Goal: Task Accomplishment & Management: Manage account settings

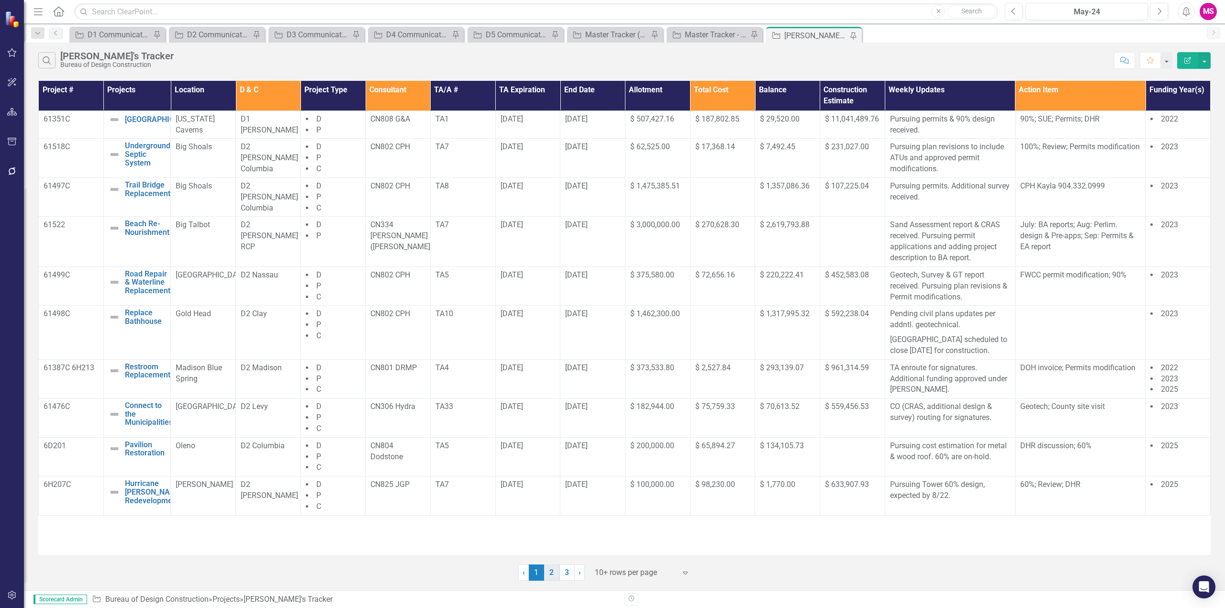
click at [548, 575] on link "2" at bounding box center [551, 573] width 15 height 16
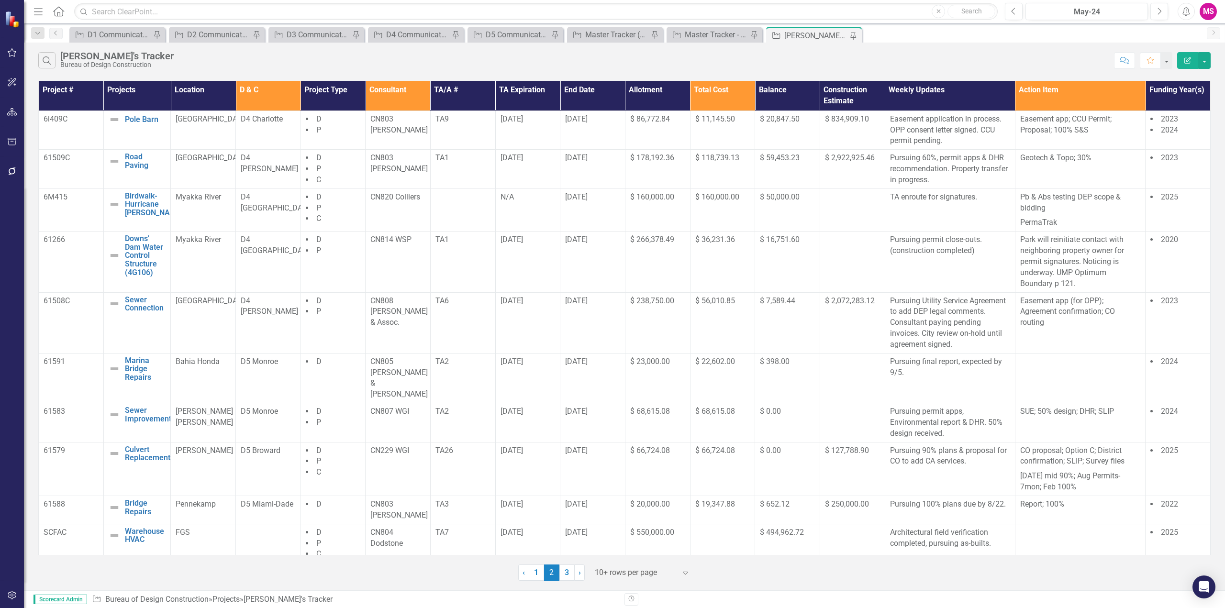
click at [393, 87] on th "Consultant" at bounding box center [397, 96] width 65 height 30
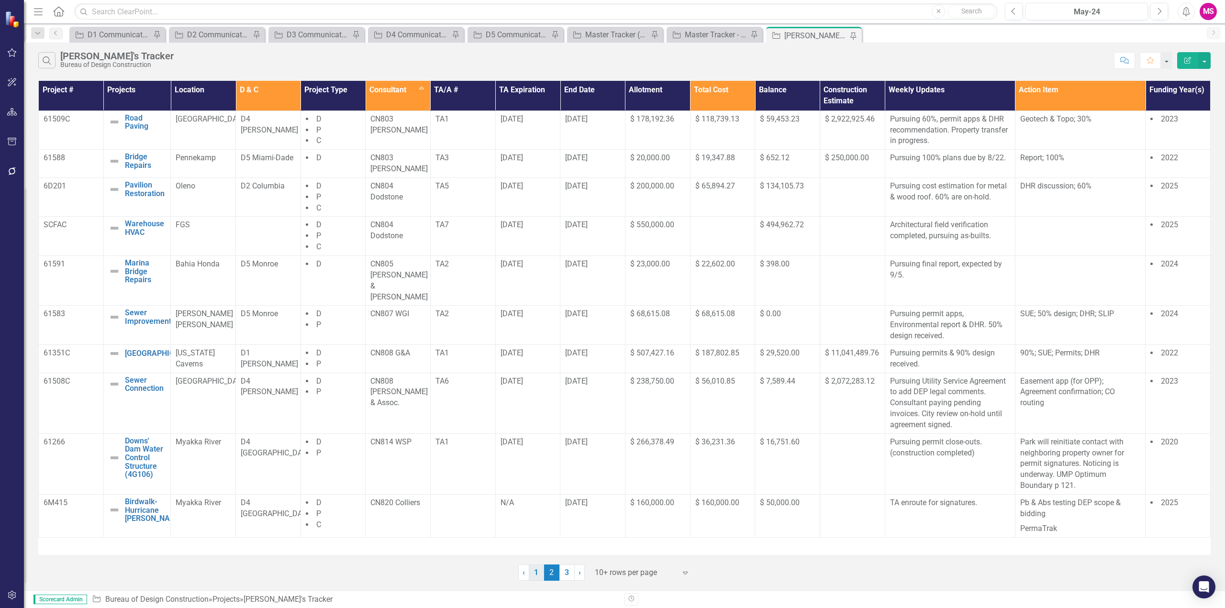
click at [535, 574] on link "1" at bounding box center [536, 573] width 15 height 16
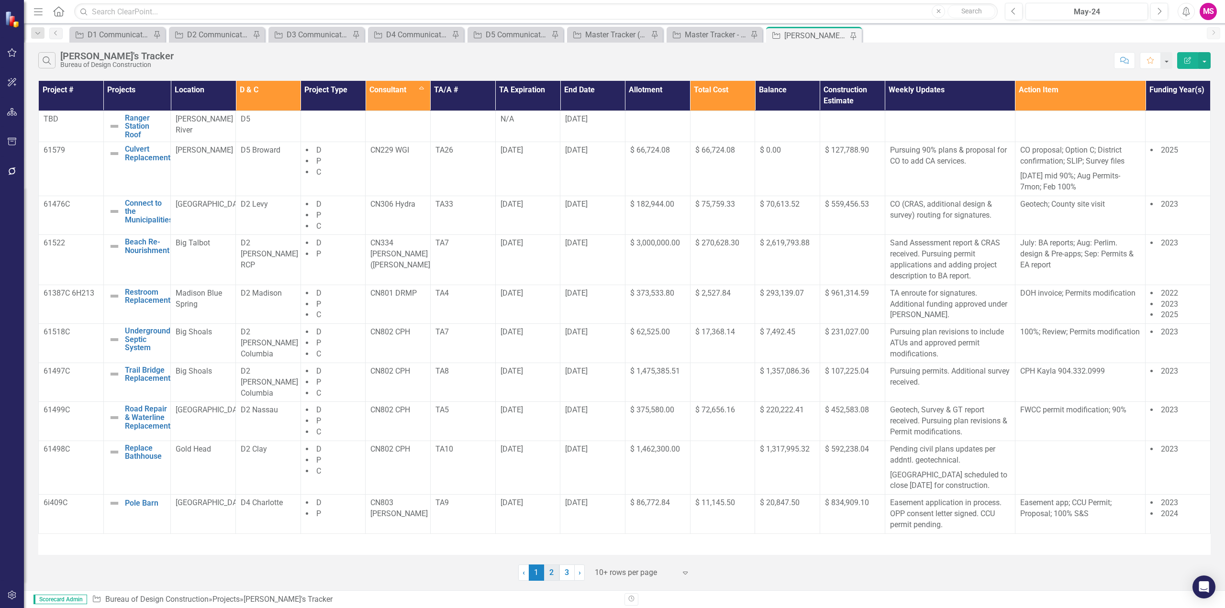
click at [555, 574] on link "2" at bounding box center [551, 573] width 15 height 16
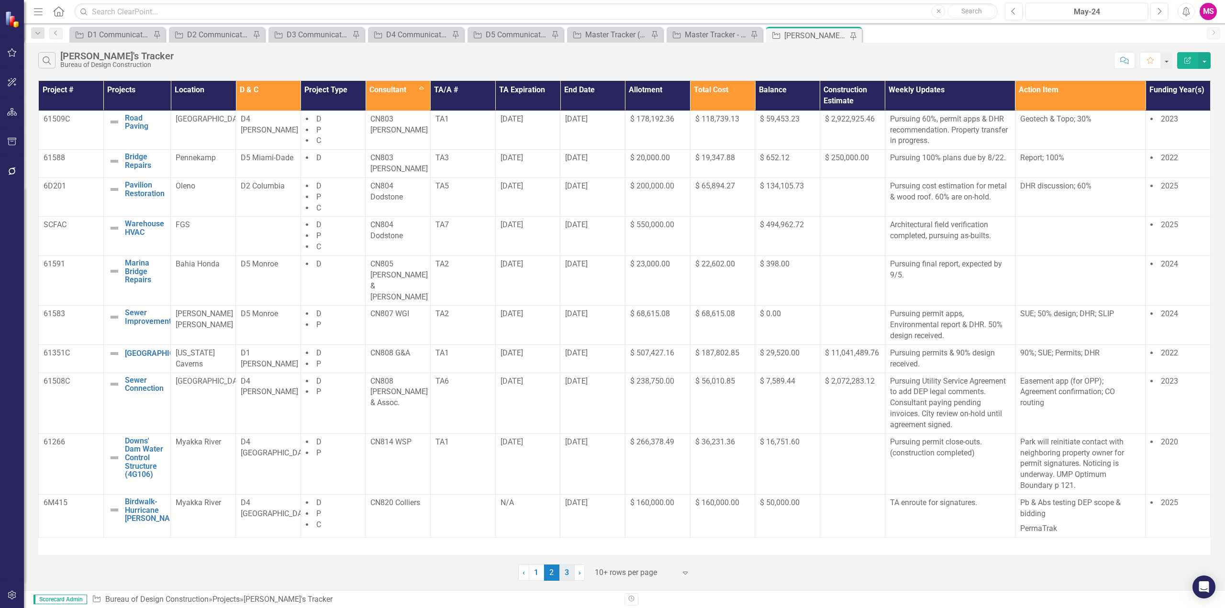
click at [570, 576] on link "3" at bounding box center [566, 573] width 15 height 16
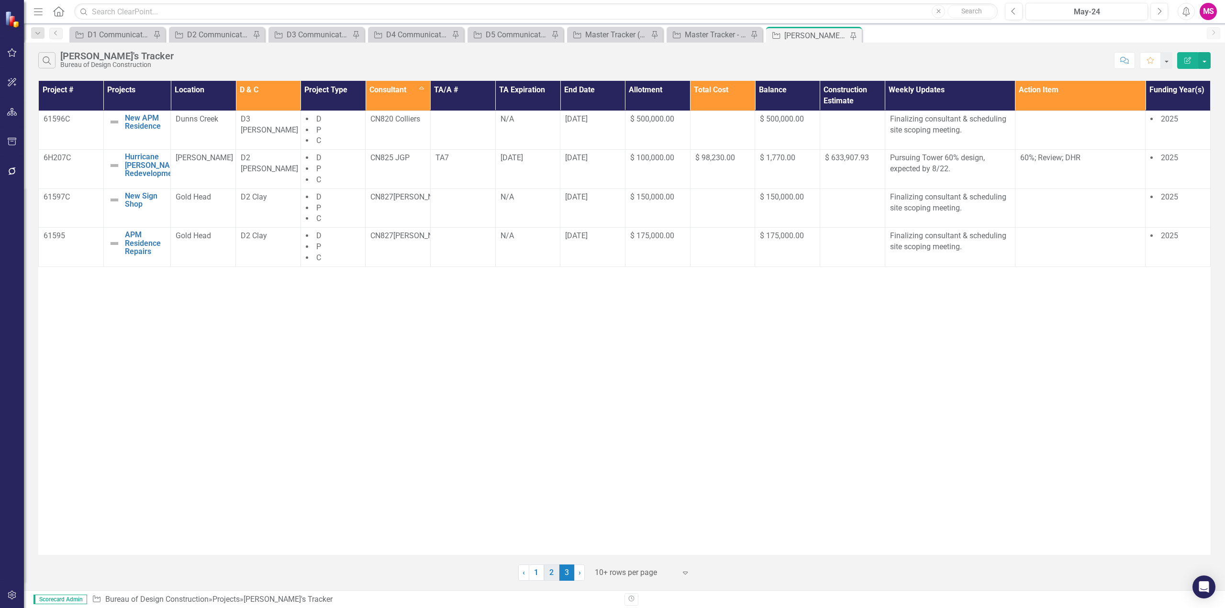
click at [547, 575] on link "2" at bounding box center [551, 573] width 15 height 16
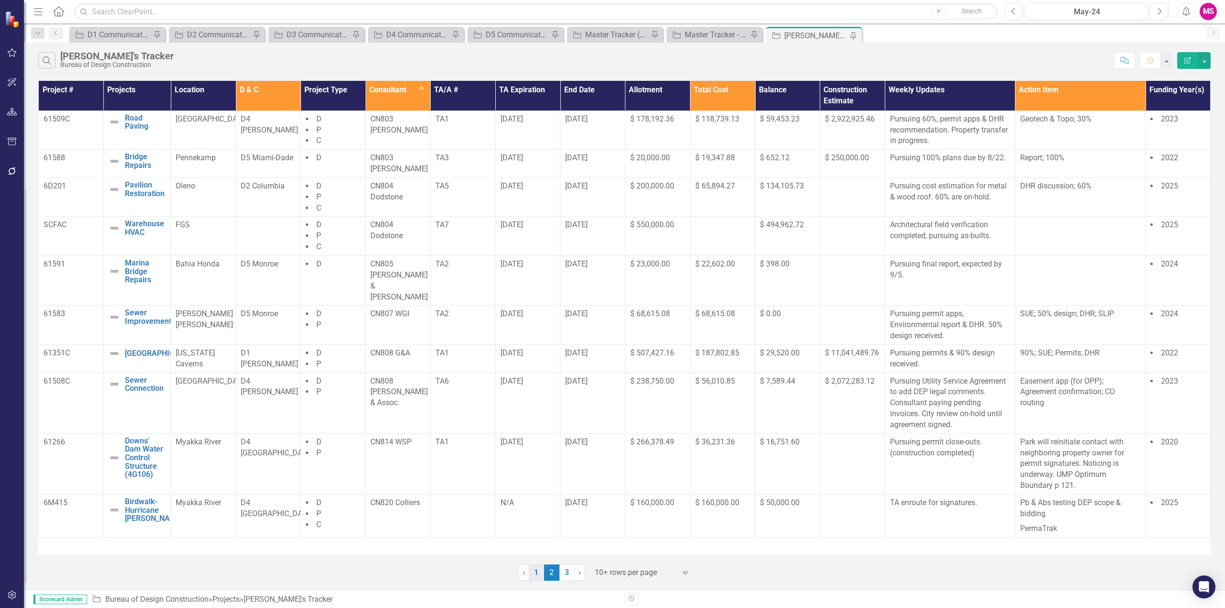
click at [536, 576] on link "1" at bounding box center [536, 573] width 15 height 16
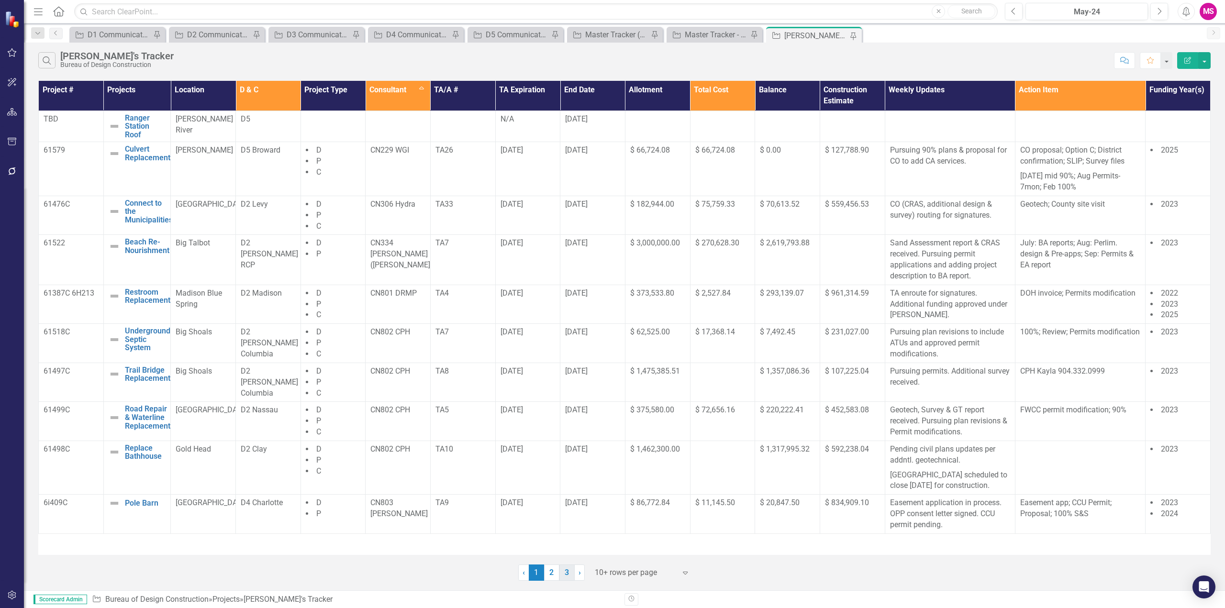
click at [568, 573] on link "3" at bounding box center [566, 573] width 15 height 16
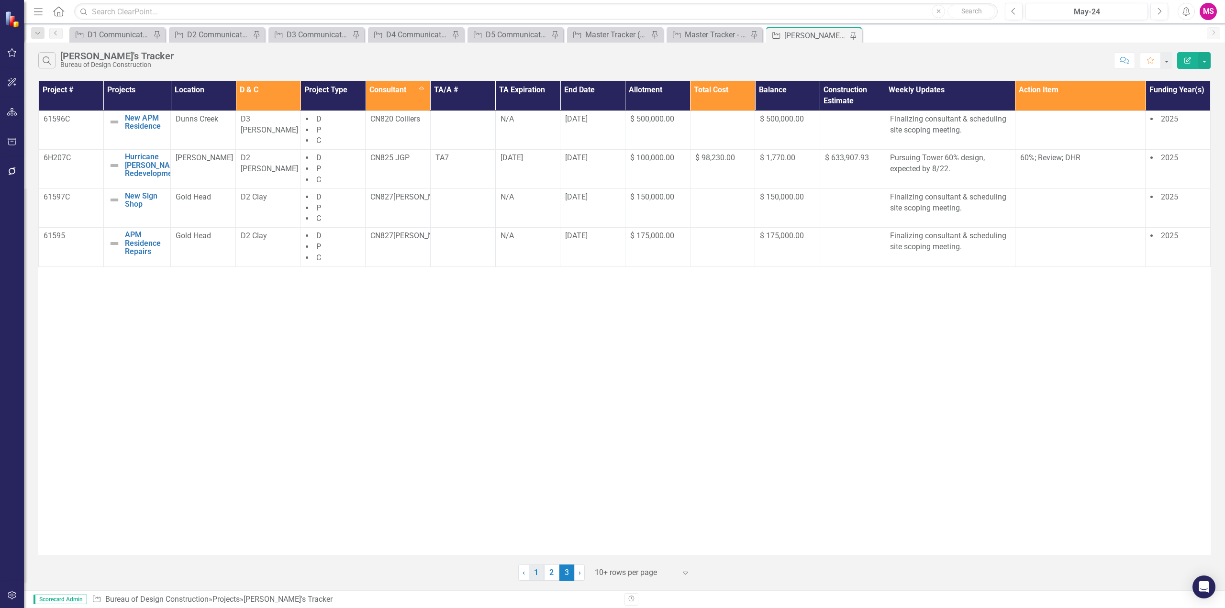
click at [536, 574] on link "1" at bounding box center [536, 573] width 15 height 16
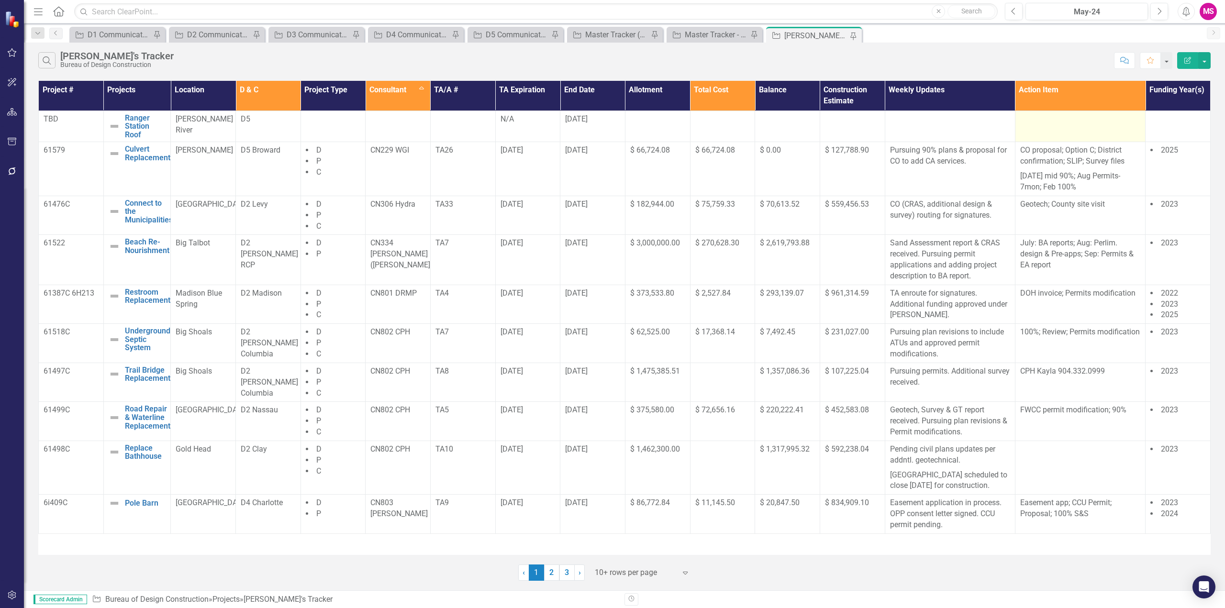
click at [1084, 127] on td at bounding box center [1080, 127] width 130 height 32
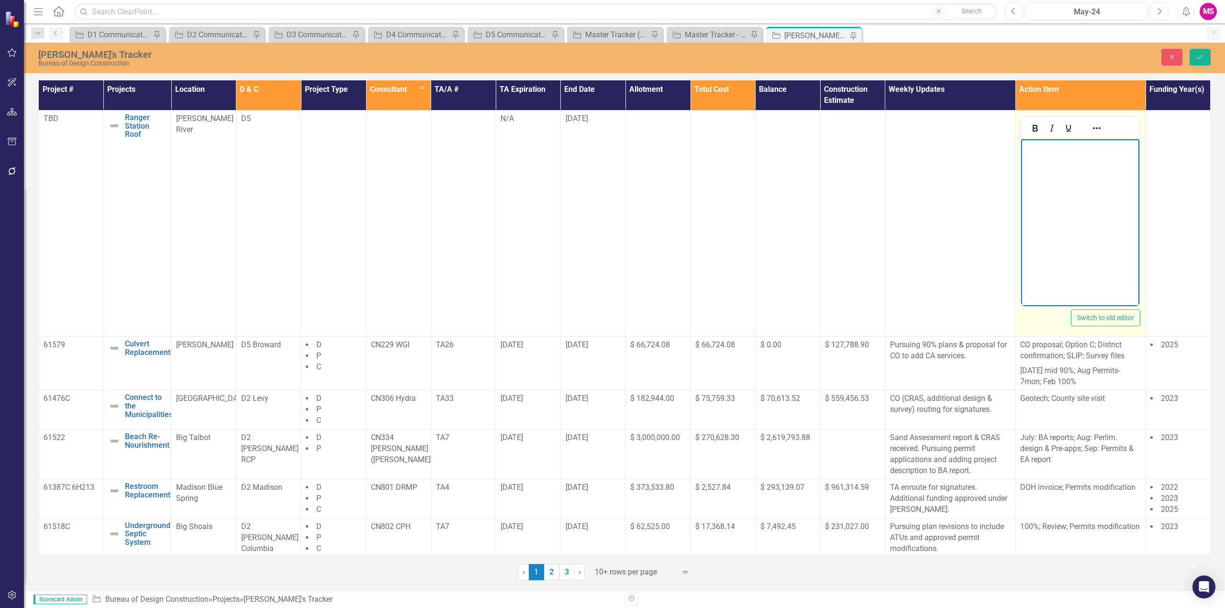
click at [1055, 147] on p "Rich Text Area. Press ALT-0 for help." at bounding box center [1079, 147] width 113 height 11
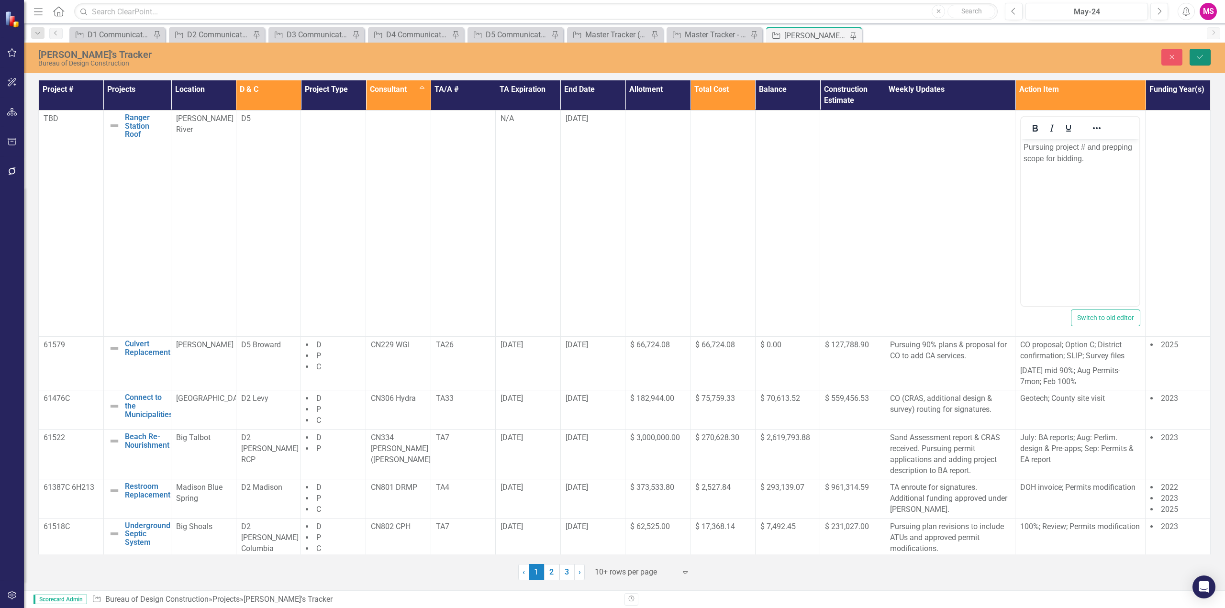
click at [1195, 54] on button "Save" at bounding box center [1199, 57] width 21 height 17
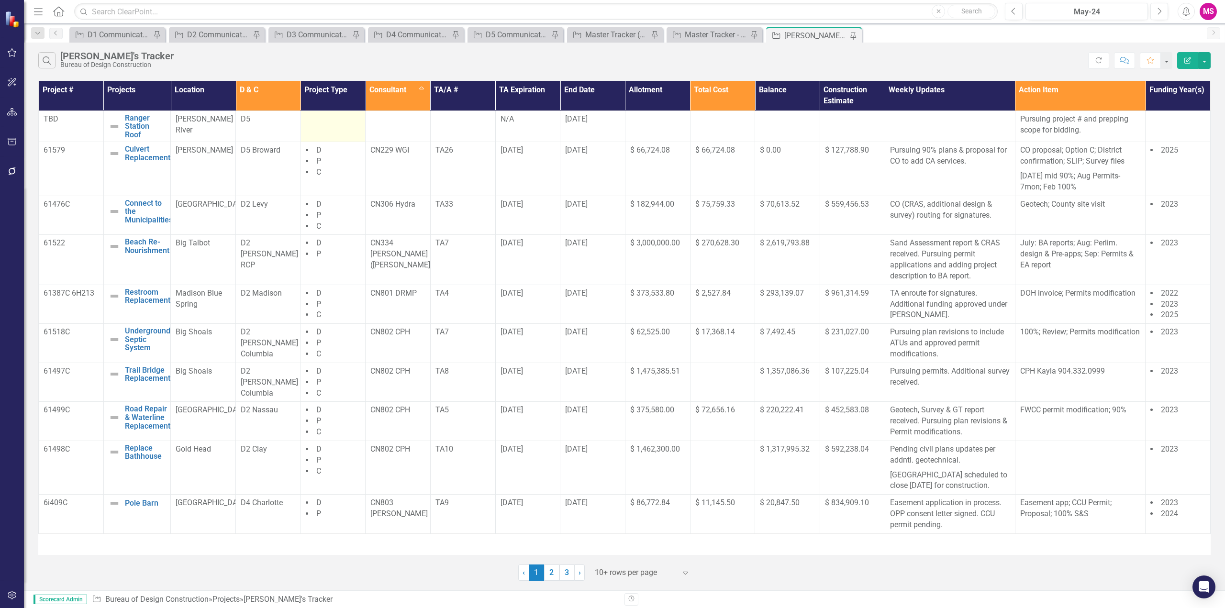
click at [340, 125] on td at bounding box center [332, 127] width 65 height 32
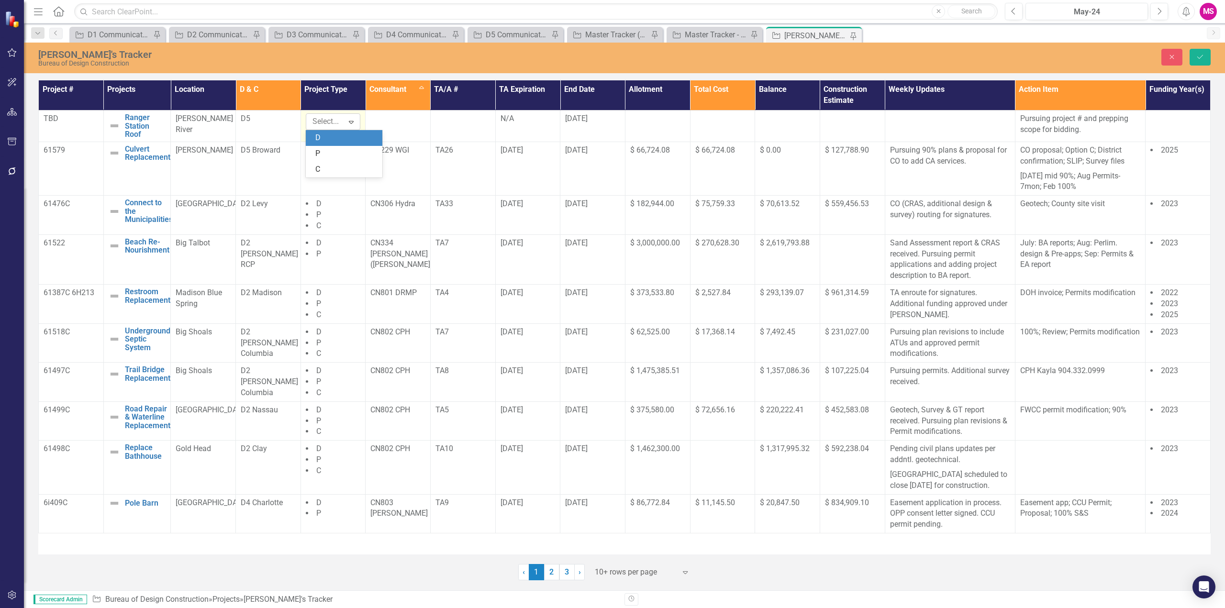
click at [342, 124] on div at bounding box center [326, 121] width 35 height 13
click at [327, 170] on div "C" at bounding box center [345, 169] width 61 height 11
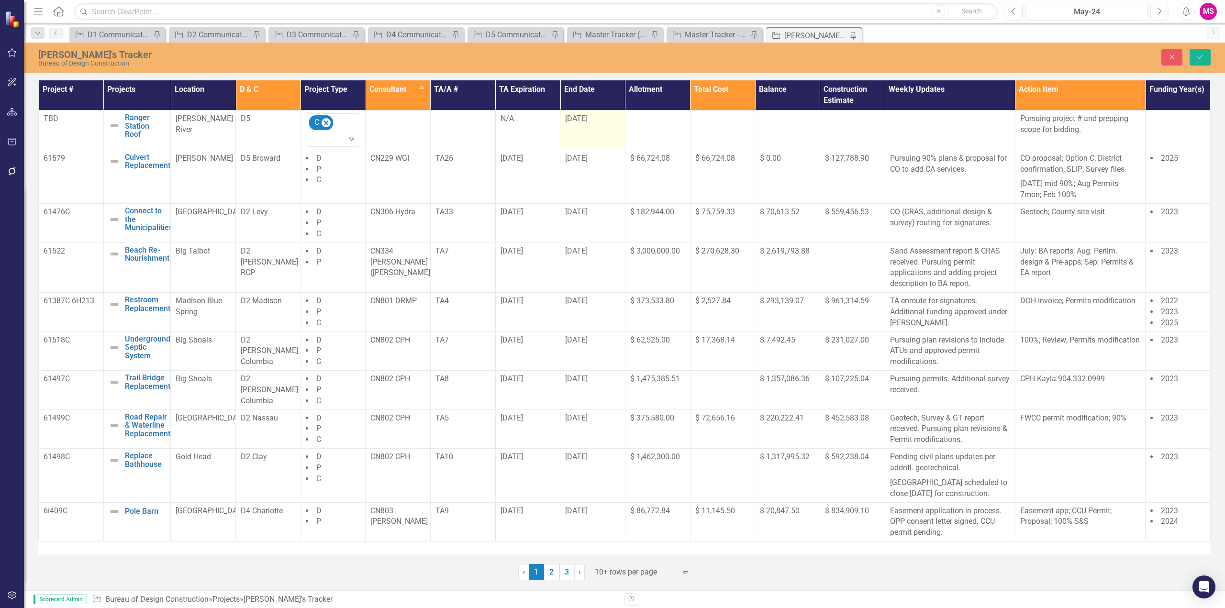
click at [590, 124] on div "[DATE]" at bounding box center [592, 118] width 55 height 11
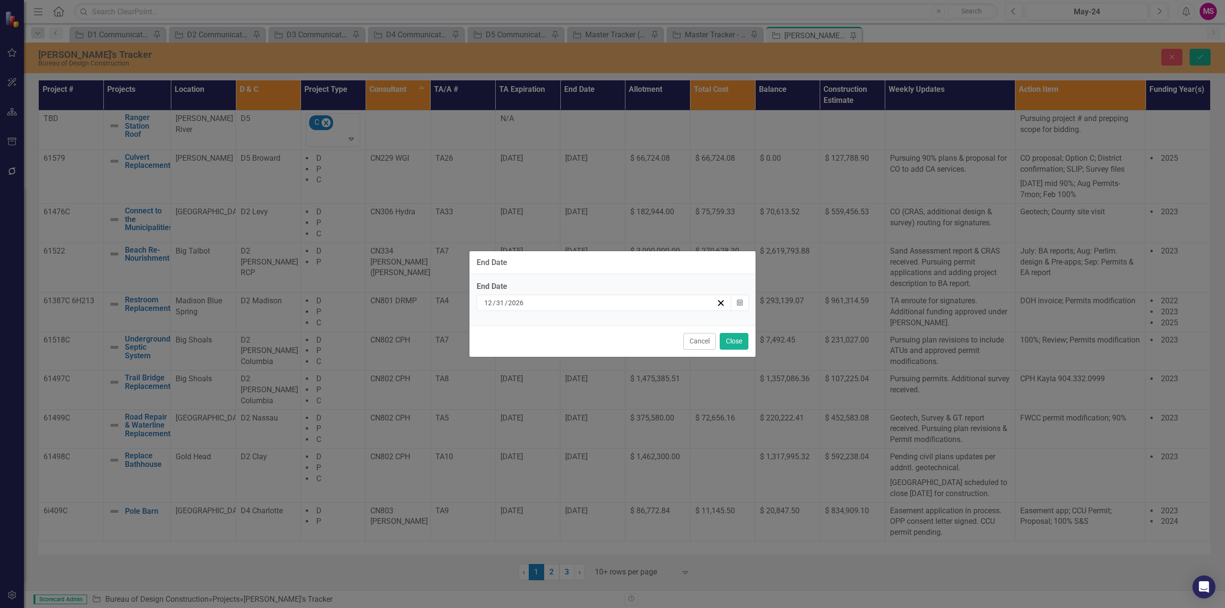
click at [568, 302] on div "12 / 31 / 2026" at bounding box center [599, 303] width 233 height 10
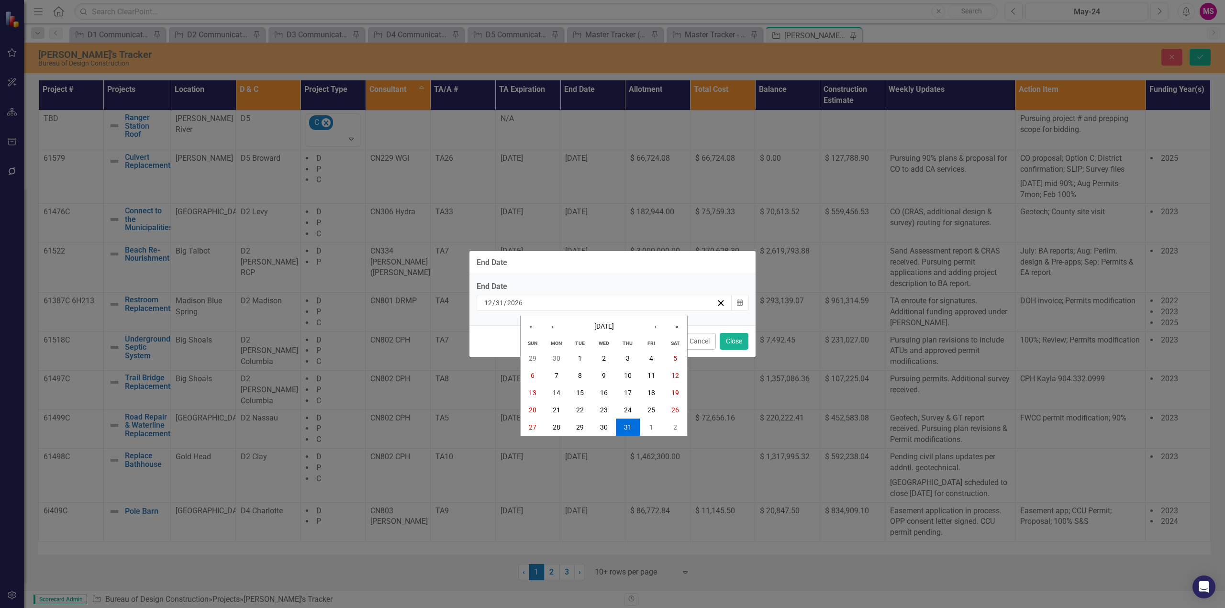
click at [555, 302] on div "2026-12-31 12 / 31 / 2026" at bounding box center [599, 303] width 233 height 10
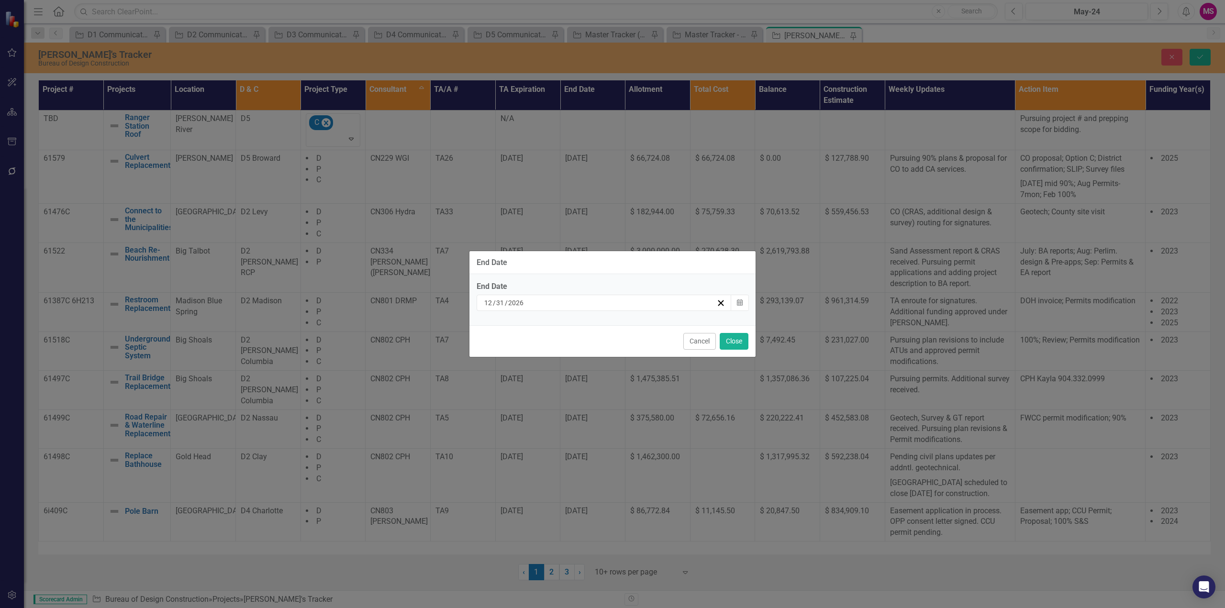
click at [551, 304] on div "12 / 31 / 2026" at bounding box center [599, 303] width 233 height 10
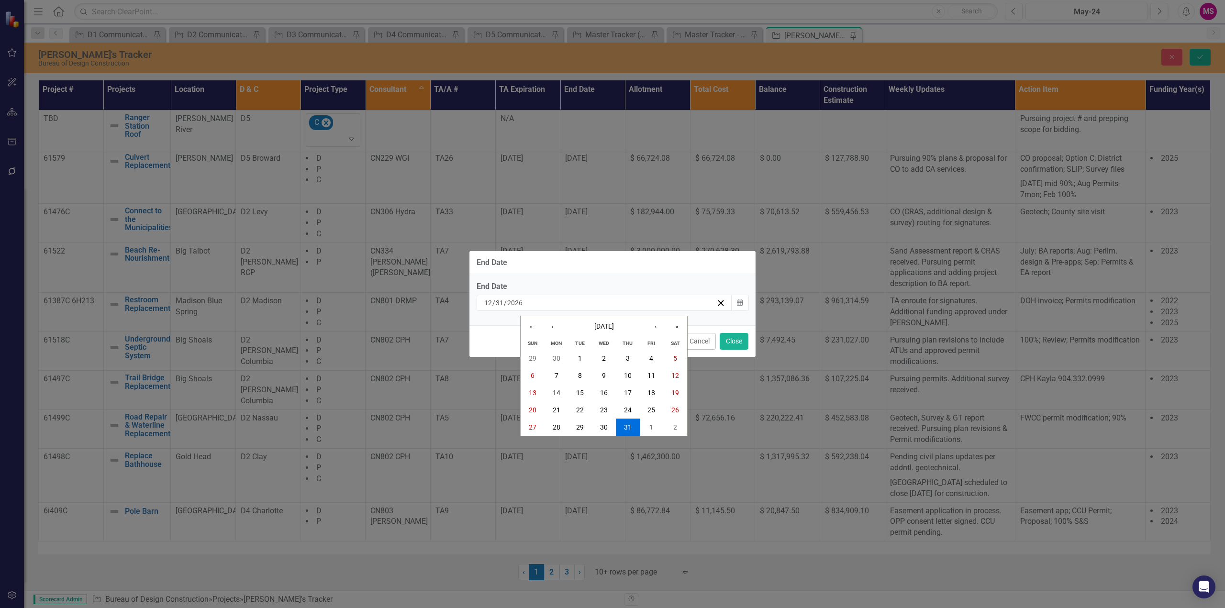
click at [530, 301] on div "2026-12-31 12 / 31 / 2026" at bounding box center [599, 303] width 233 height 10
click at [707, 341] on button "Cancel" at bounding box center [699, 341] width 33 height 17
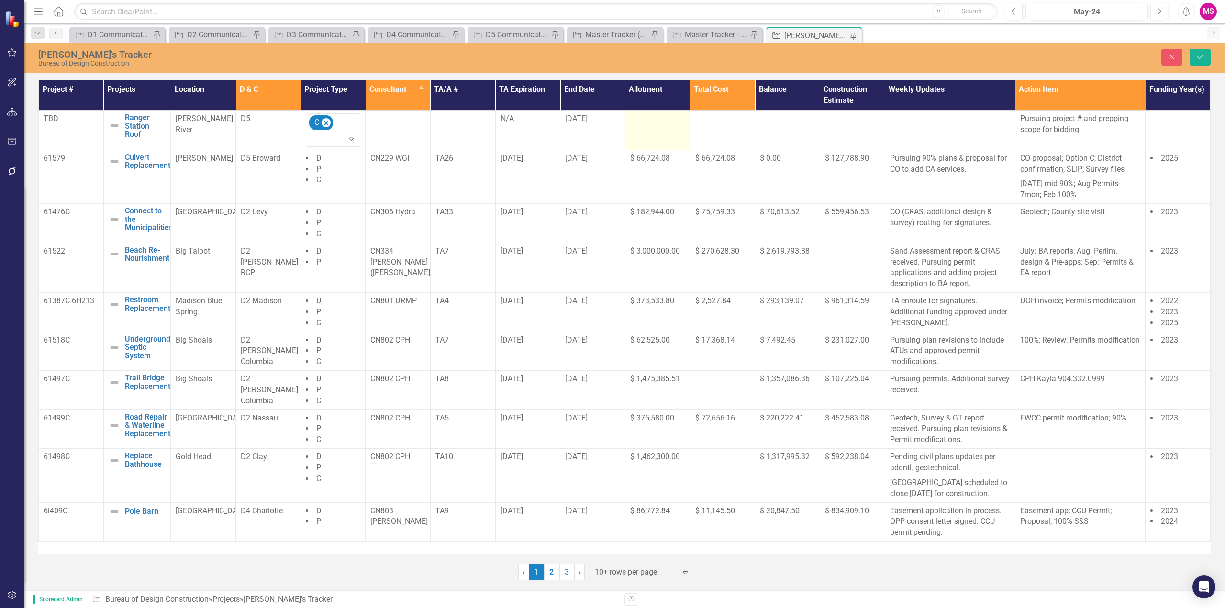
click at [647, 123] on div at bounding box center [657, 118] width 55 height 11
click at [649, 125] on input "number" at bounding box center [657, 122] width 55 height 18
type input "25000"
click at [1168, 130] on td at bounding box center [1177, 131] width 65 height 40
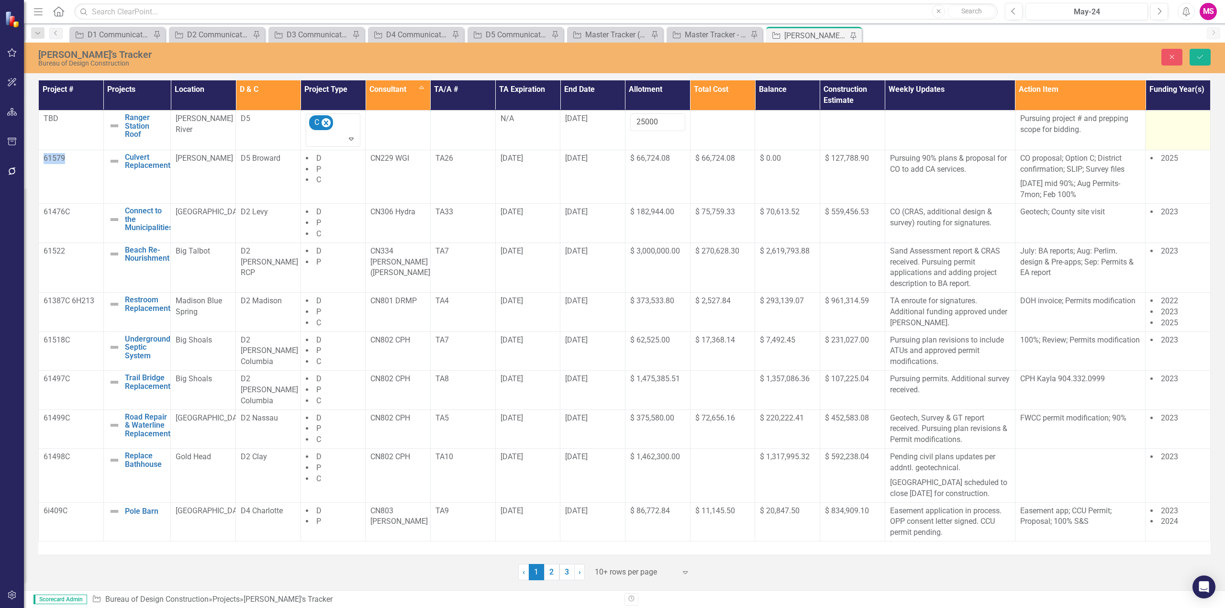
click at [1168, 130] on td at bounding box center [1177, 131] width 65 height 40
click at [1170, 123] on div at bounding box center [1170, 121] width 35 height 13
click at [1176, 188] on div "2025" at bounding box center [1190, 187] width 61 height 11
click at [1205, 58] on button "Save" at bounding box center [1199, 57] width 21 height 17
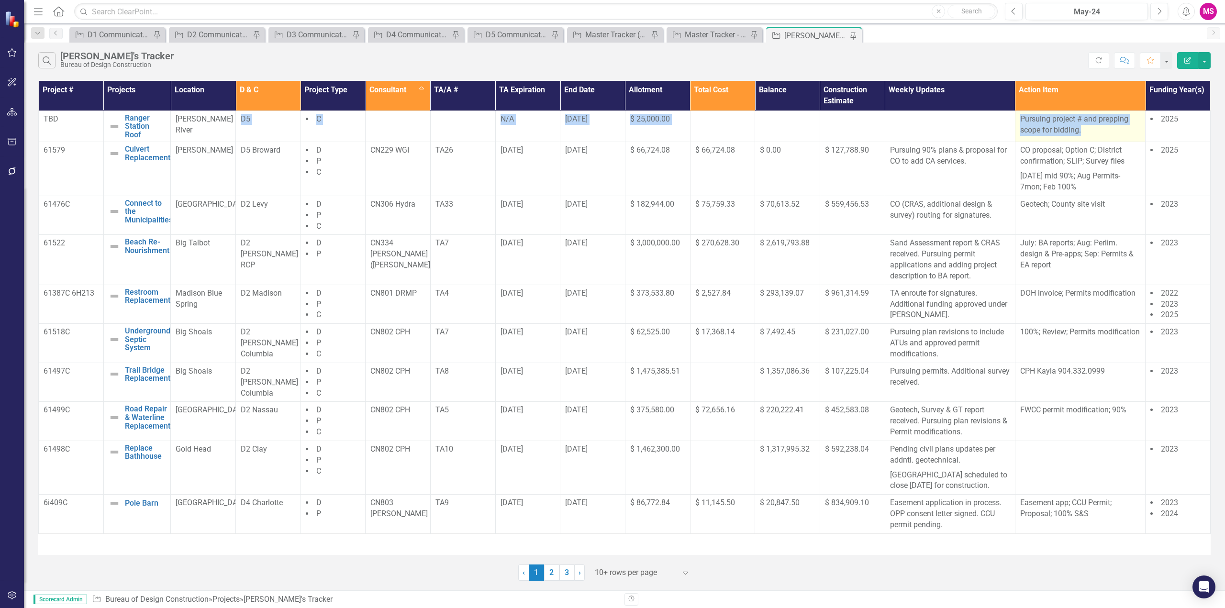
drag, startPoint x: 237, startPoint y: 129, endPoint x: 1080, endPoint y: 132, distance: 843.4
click at [1080, 132] on tr "TBD Ranger Station Roof Edit Edit Project Link Open Element Oleta River D5 C N/…" at bounding box center [625, 127] width 1172 height 32
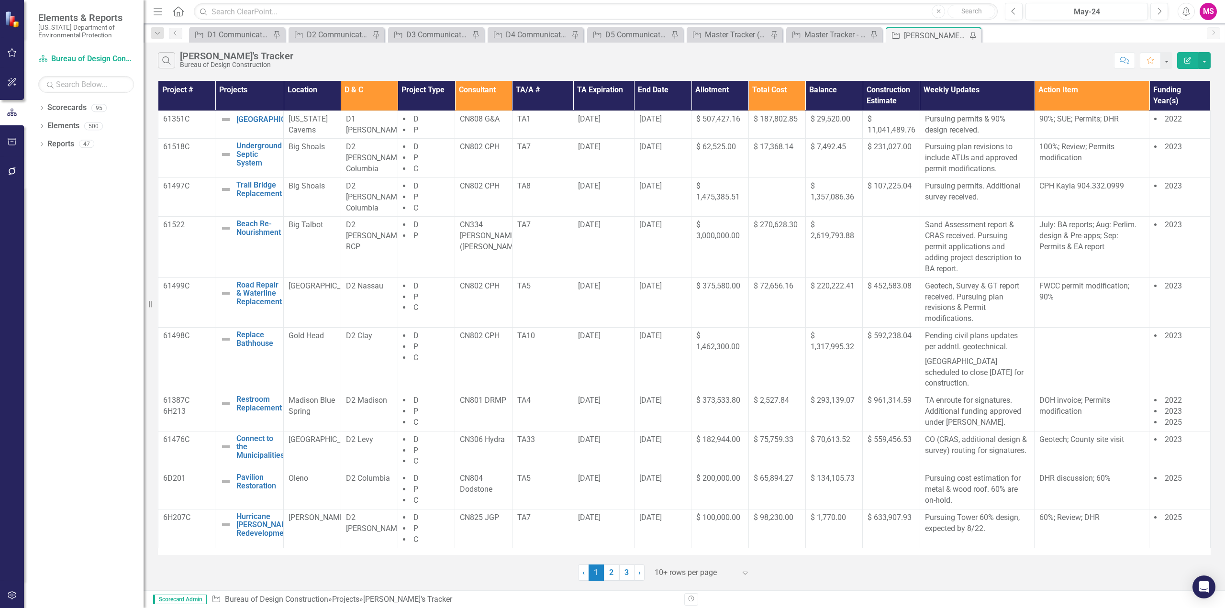
click at [157, 11] on icon "Menu" at bounding box center [158, 11] width 12 height 10
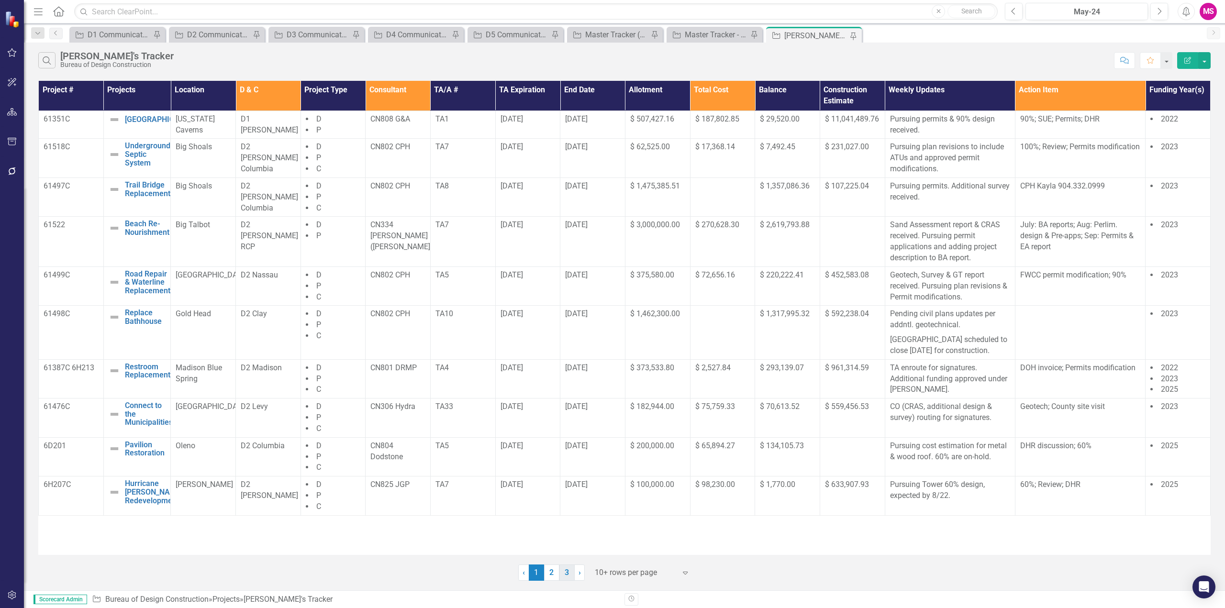
click at [565, 573] on link "3" at bounding box center [566, 573] width 15 height 16
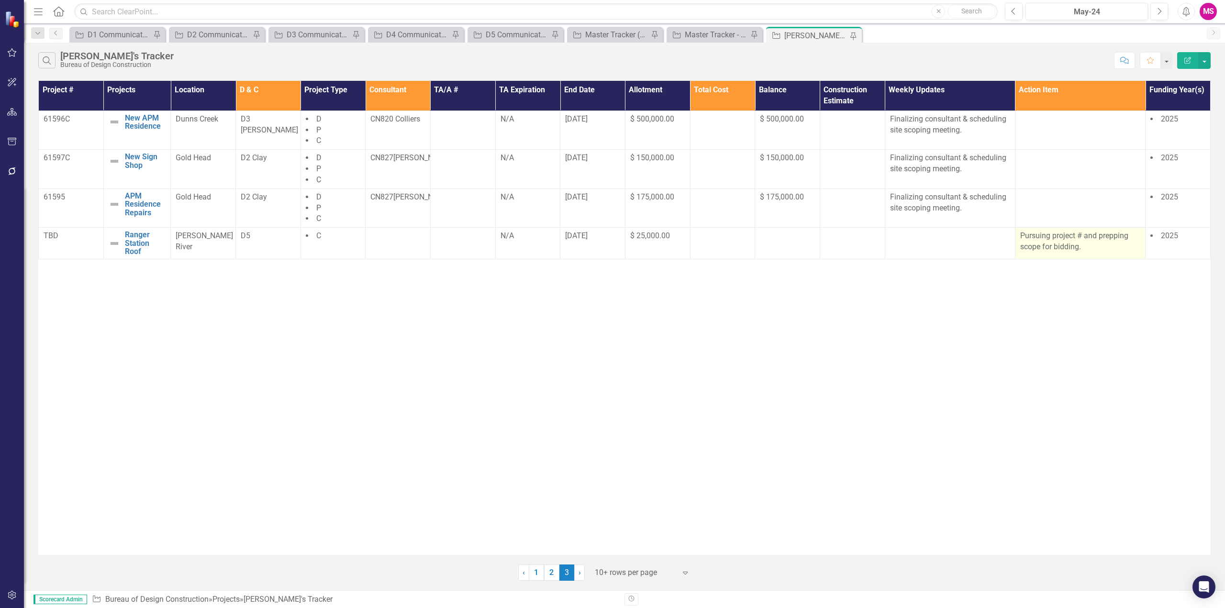
click at [1063, 241] on p "Pursuing project # and prepping scope for bidding." at bounding box center [1080, 242] width 120 height 22
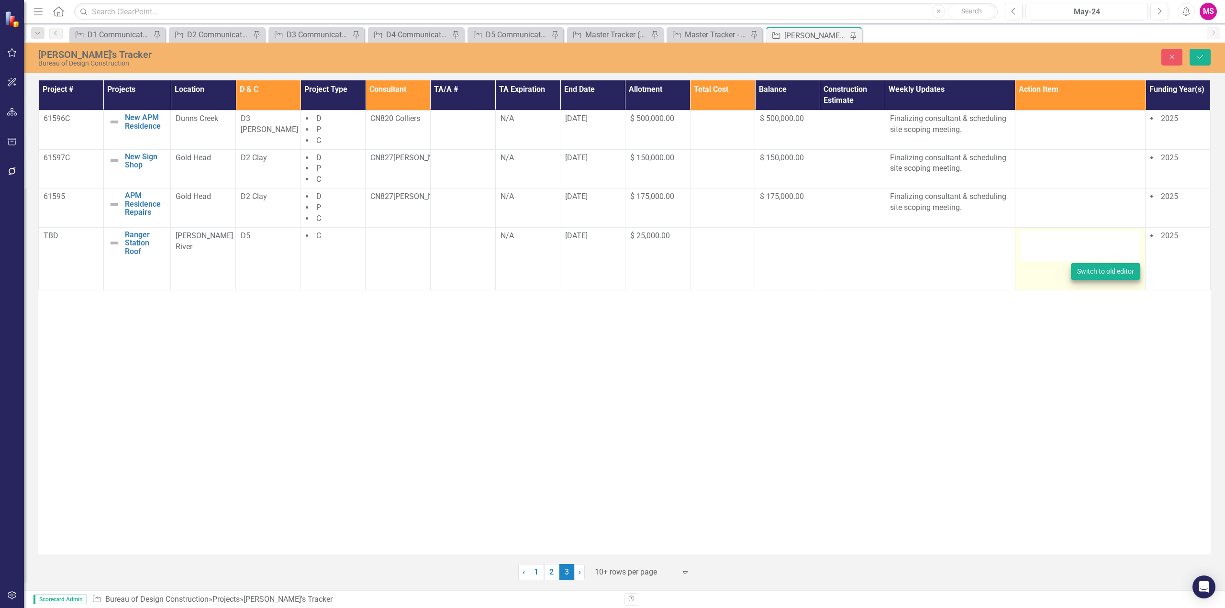
type textarea "<p>Pursuing project # and prepping scope for bidding.</p>"
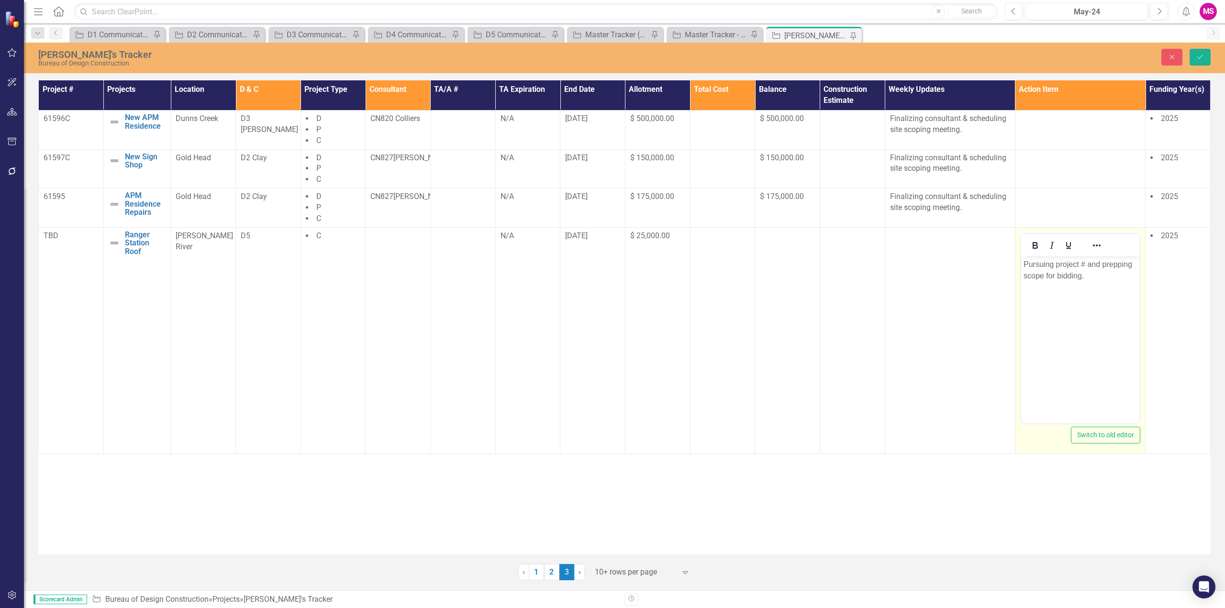
click at [1077, 273] on p "Pursuing project # and prepping scope for bidding." at bounding box center [1079, 269] width 113 height 23
drag, startPoint x: 1094, startPoint y: 279, endPoint x: 2026, endPoint y: 515, distance: 960.8
click at [1020, 258] on html "Pursuing project # and prepping scope for bidding." at bounding box center [1079, 328] width 118 height 144
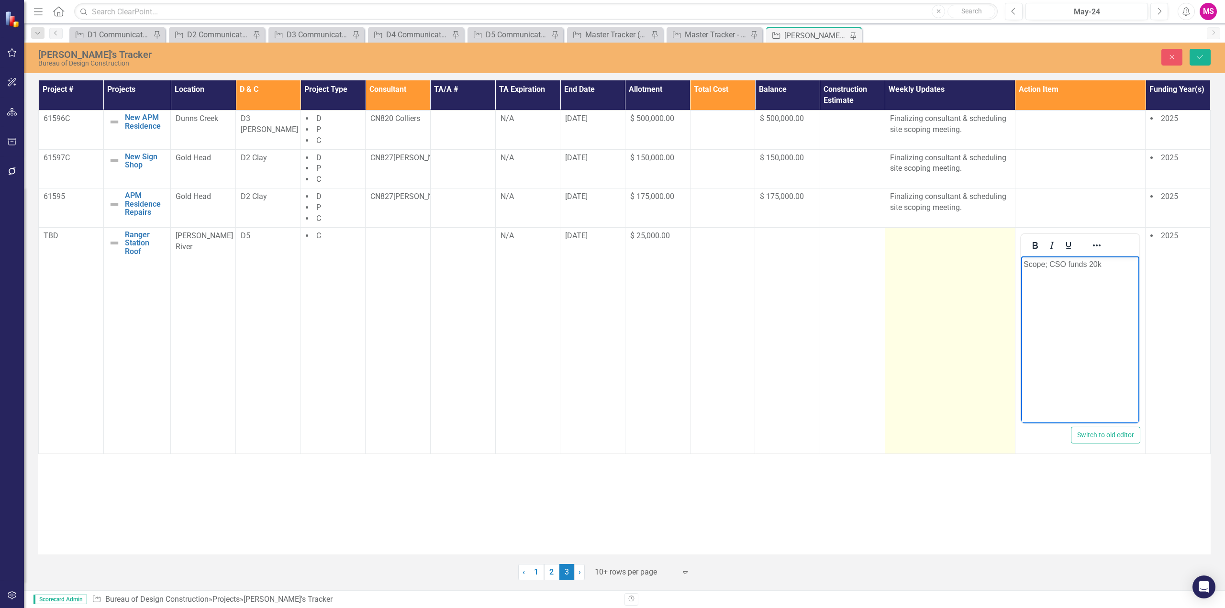
click at [953, 269] on td at bounding box center [950, 340] width 130 height 226
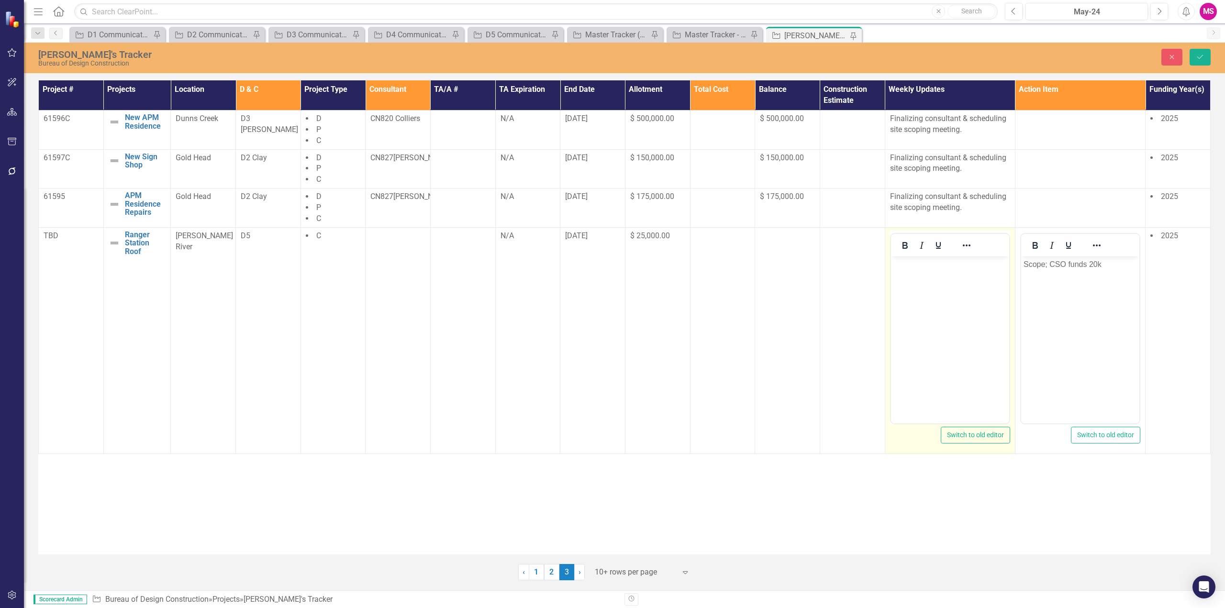
click at [930, 272] on body "Rich Text Area. Press ALT-0 for help." at bounding box center [949, 328] width 118 height 144
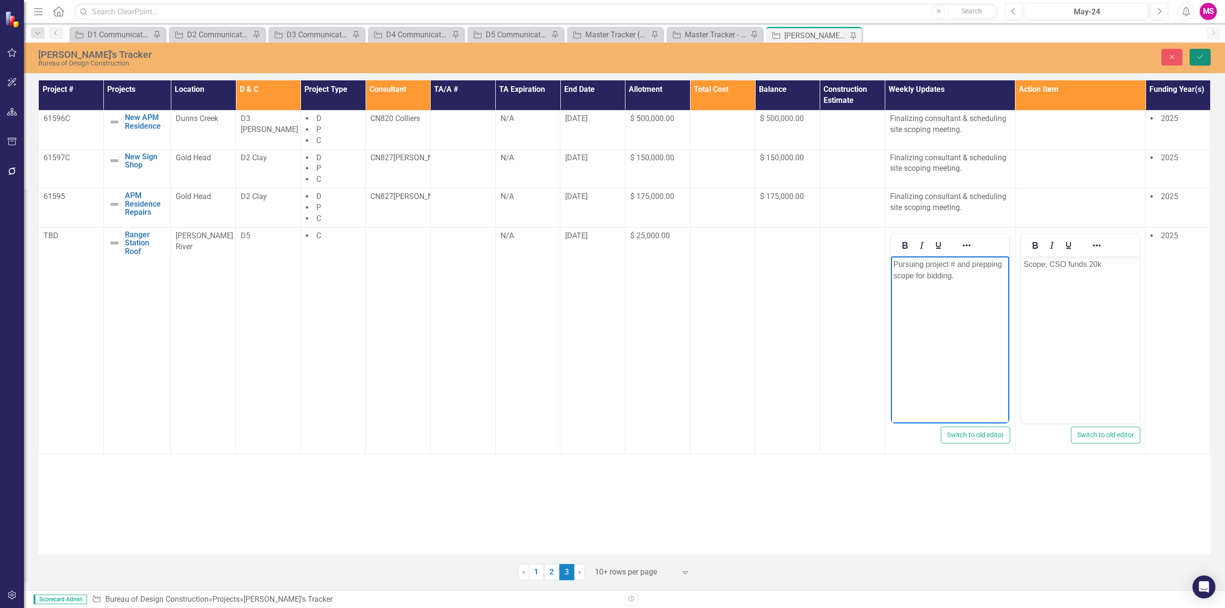
click at [1203, 54] on icon "Save" at bounding box center [1200, 57] width 9 height 7
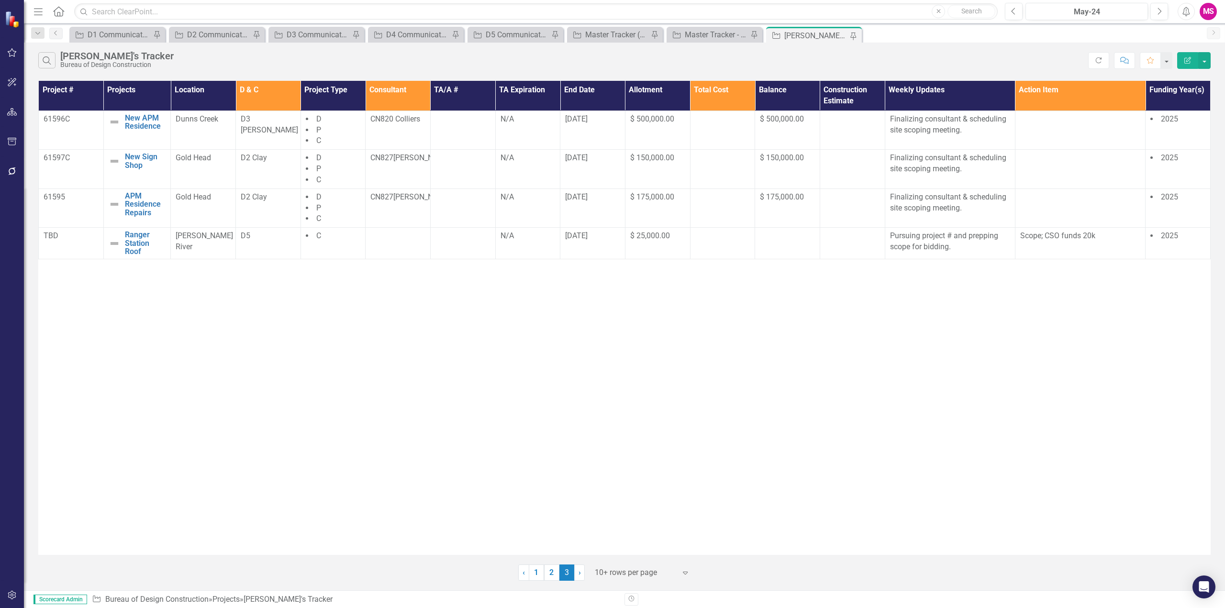
drag, startPoint x: 835, startPoint y: 355, endPoint x: 837, endPoint y: 350, distance: 5.8
click at [835, 355] on div "Project # Projects Location D & C Project Type Consultant TA/A # TA Expiration …" at bounding box center [624, 318] width 1172 height 474
